Goal: Task Accomplishment & Management: Use online tool/utility

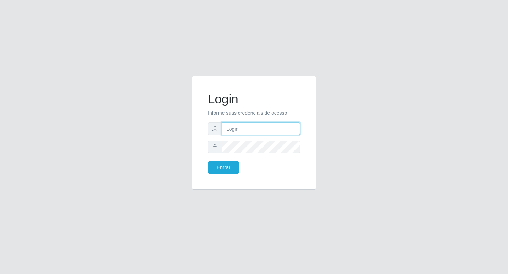
click at [247, 130] on input "text" at bounding box center [261, 129] width 78 height 12
type input "fabianabemais@b6"
click at [232, 168] on button "Entrar" at bounding box center [223, 168] width 31 height 12
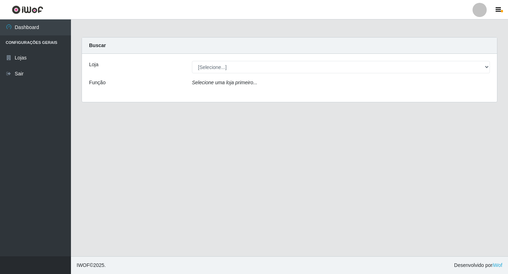
click at [229, 84] on icon "Selecione uma loja primeiro..." at bounding box center [224, 83] width 65 height 6
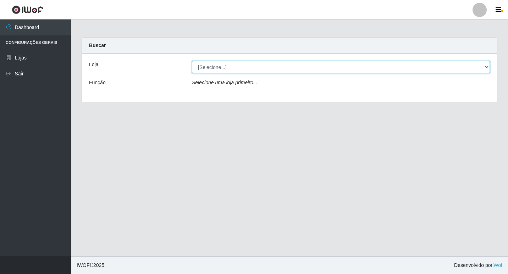
click at [207, 64] on select "[Selecione...] Bemais Supermercados - B6 Colibris" at bounding box center [341, 67] width 298 height 12
select select "406"
click at [192, 61] on select "[Selecione...] Bemais Supermercados - B6 Colibris" at bounding box center [341, 67] width 298 height 12
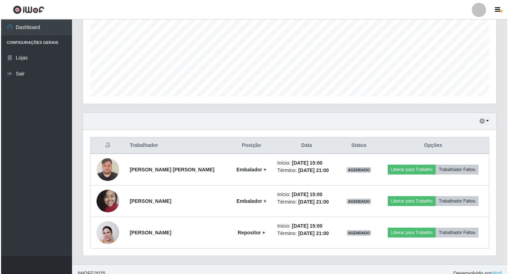
scroll to position [165, 0]
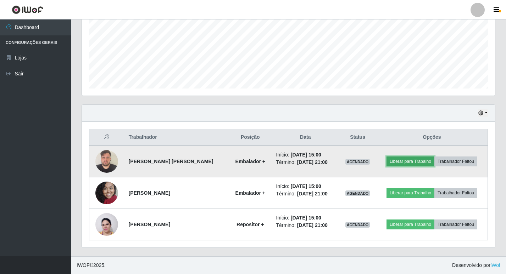
click at [406, 166] on button "Liberar para Trabalho" at bounding box center [411, 162] width 48 height 10
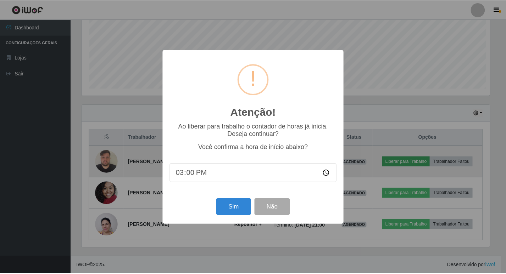
scroll to position [147, 410]
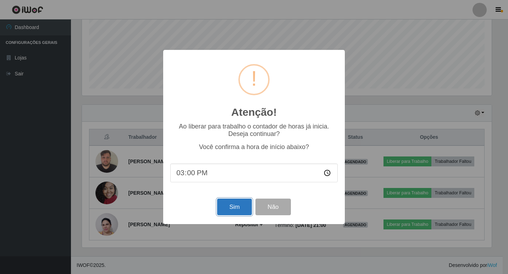
drag, startPoint x: 227, startPoint y: 216, endPoint x: 233, endPoint y: 206, distance: 11.3
click at [227, 216] on button "Sim" at bounding box center [234, 207] width 34 height 17
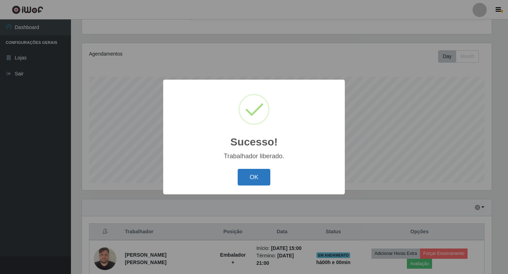
click at [254, 180] on button "OK" at bounding box center [254, 177] width 33 height 17
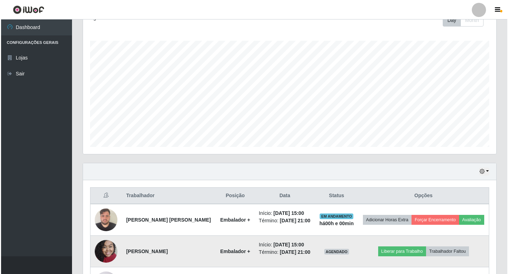
scroll to position [165, 0]
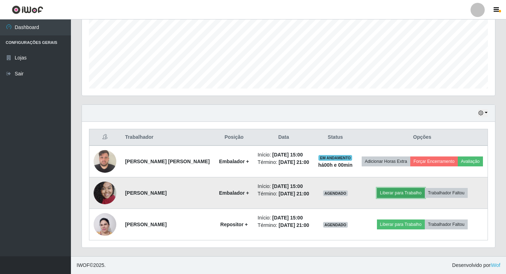
click at [418, 196] on button "Liberar para Trabalho" at bounding box center [401, 193] width 48 height 10
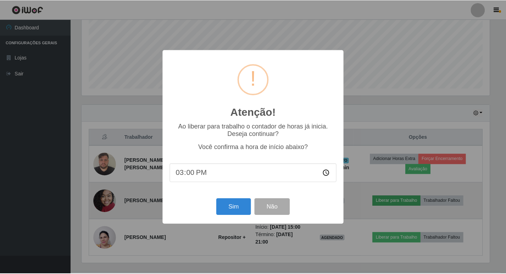
scroll to position [147, 410]
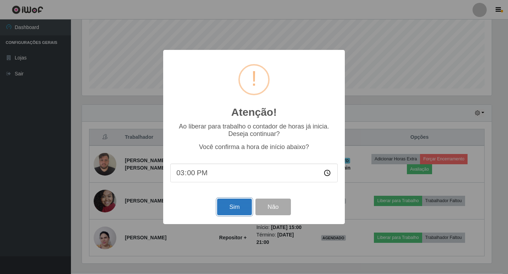
click at [227, 210] on button "Sim" at bounding box center [234, 207] width 34 height 17
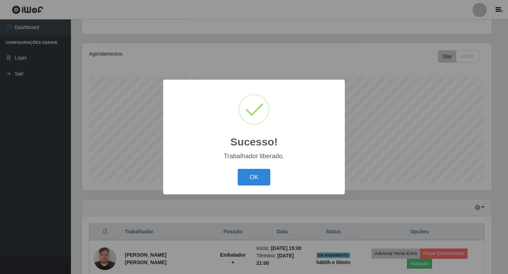
click at [261, 187] on div "OK Cancel" at bounding box center [253, 177] width 167 height 20
click at [262, 183] on button "OK" at bounding box center [254, 177] width 33 height 17
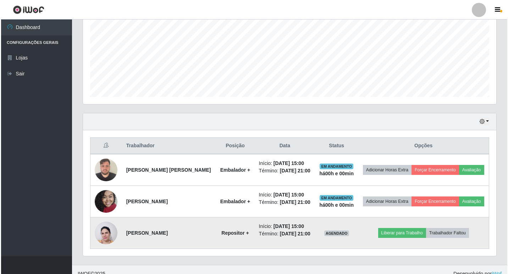
scroll to position [165, 0]
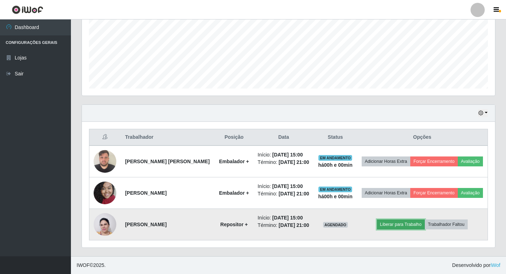
click at [401, 225] on button "Liberar para Trabalho" at bounding box center [401, 225] width 48 height 10
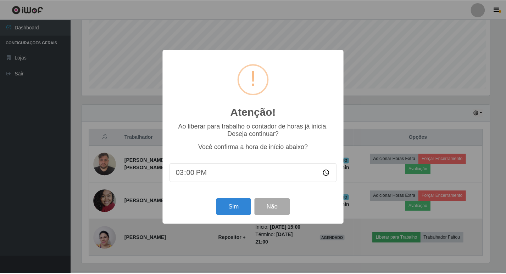
scroll to position [147, 410]
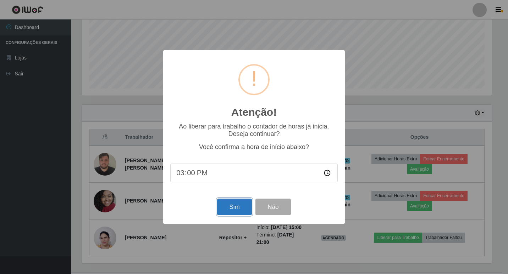
click at [226, 208] on button "Sim" at bounding box center [234, 207] width 34 height 17
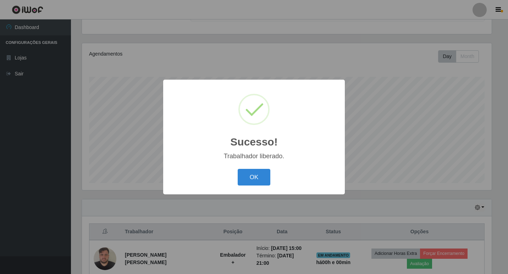
click at [238, 169] on button "OK" at bounding box center [254, 177] width 33 height 17
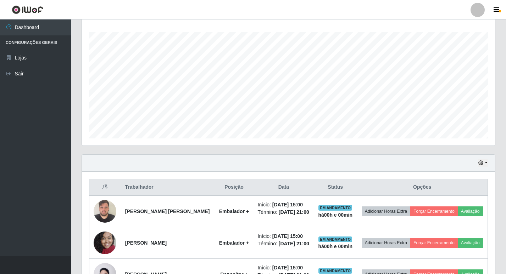
scroll to position [0, 0]
